Goal: Information Seeking & Learning: Learn about a topic

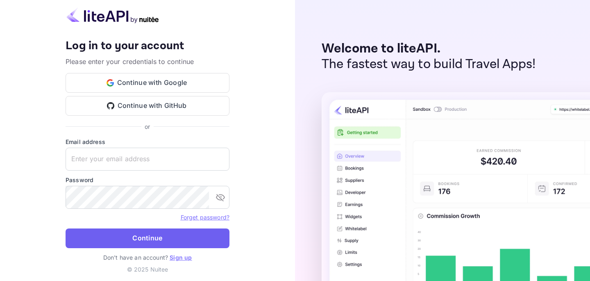
type input "[PERSON_NAME][EMAIL_ADDRESS][DOMAIN_NAME]"
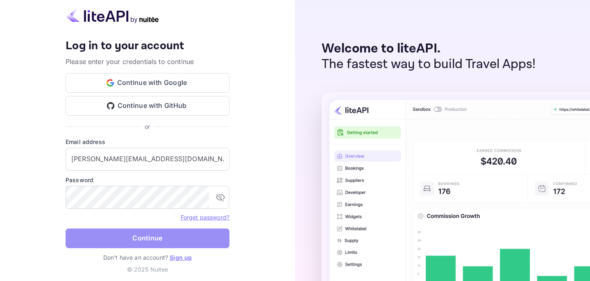
click at [179, 244] on button "Continue" at bounding box center [148, 238] width 164 height 20
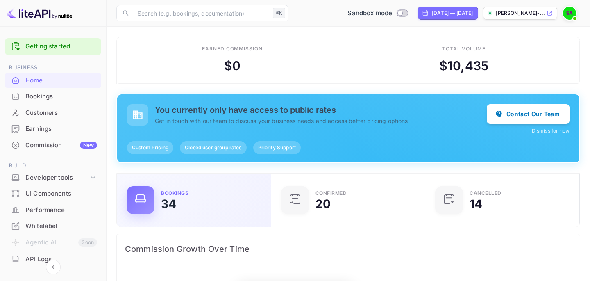
scroll to position [133, 150]
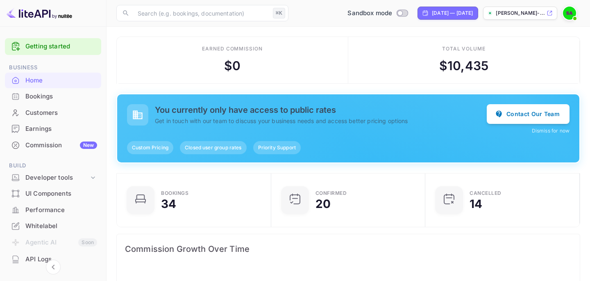
click at [55, 168] on span "Build" at bounding box center [53, 165] width 96 height 9
click at [91, 175] on icon at bounding box center [93, 177] width 8 height 8
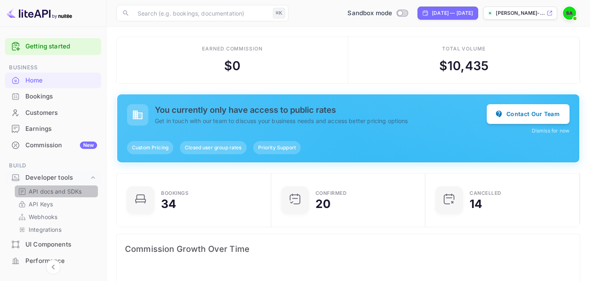
click at [73, 189] on p "API docs and SDKs" at bounding box center [55, 191] width 53 height 9
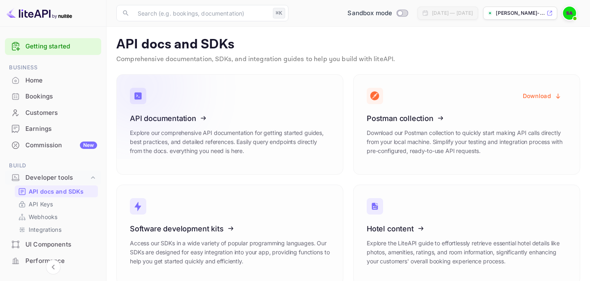
click at [162, 116] on icon at bounding box center [180, 117] width 127 height 84
click at [571, 17] on span at bounding box center [575, 18] width 8 height 8
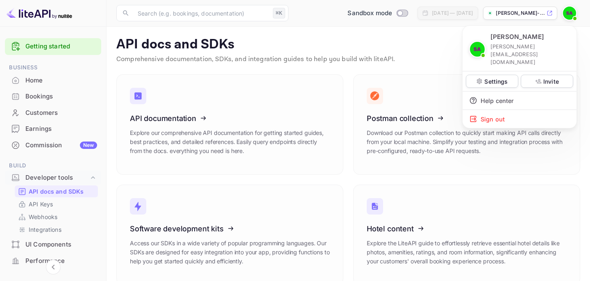
click at [544, 8] on div at bounding box center [295, 140] width 590 height 281
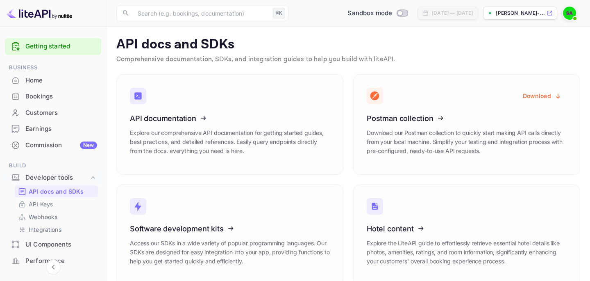
click at [550, 11] on icon at bounding box center [550, 13] width 6 height 6
